Goal: Task Accomplishment & Management: Manage account settings

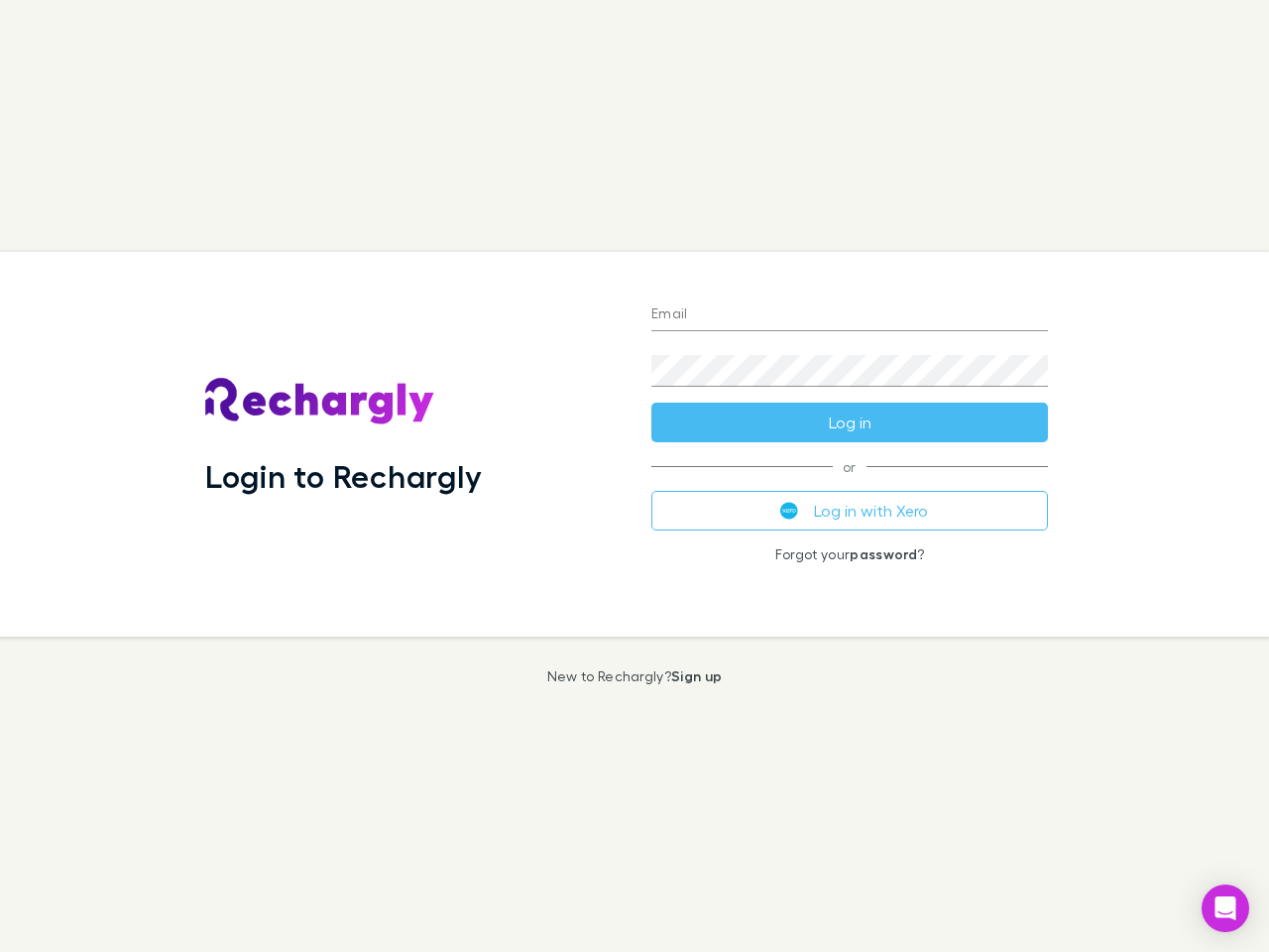
click at [634, 476] on div "Login to Rechargly" at bounding box center [412, 445] width 446 height 385
click at [850, 316] on input "Email" at bounding box center [850, 316] width 397 height 32
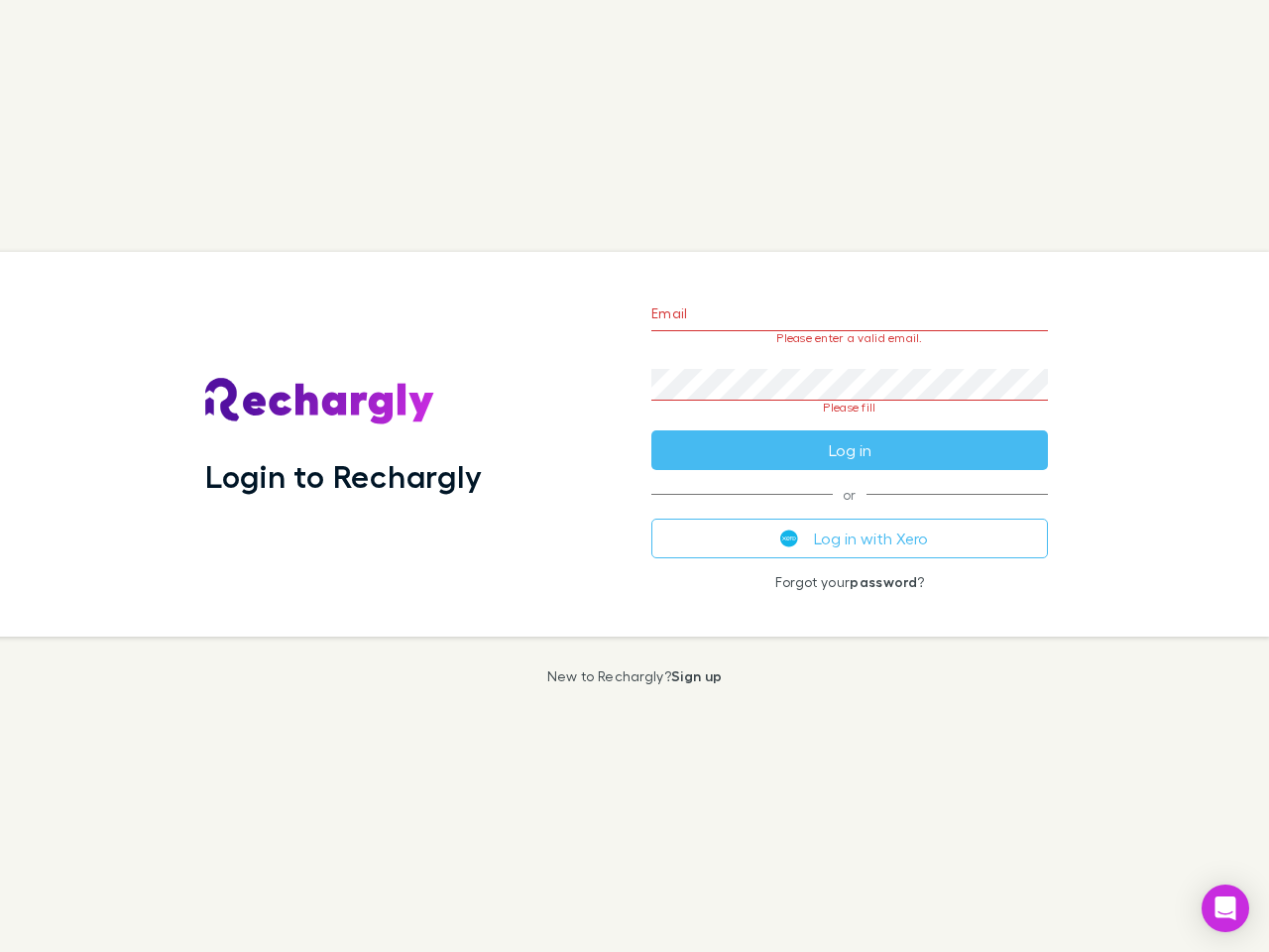
click at [850, 422] on form "Email Please enter a valid email. Password Please fill Log in" at bounding box center [850, 377] width 397 height 187
click at [850, 510] on div "Email Please enter a valid email. Password Please fill Log in or Log in with Xe…" at bounding box center [849, 445] width 428 height 385
click at [1225, 908] on icon "Open Intercom Messenger" at bounding box center [1225, 908] width 21 height 24
